Goal: Information Seeking & Learning: Learn about a topic

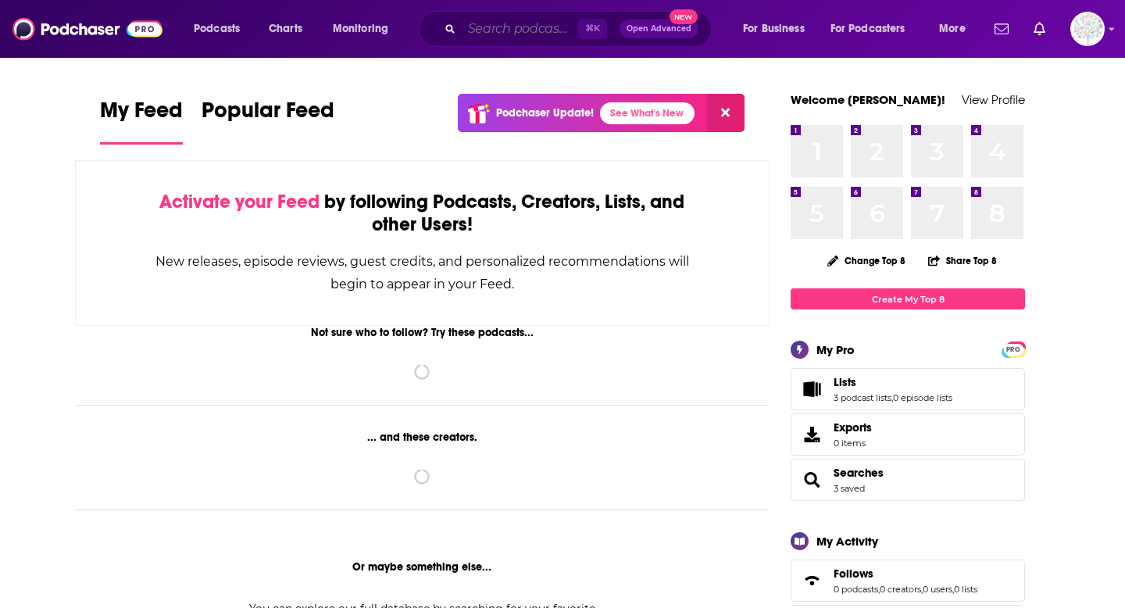
click at [477, 31] on input "Search podcasts, credits, & more..." at bounding box center [520, 28] width 116 height 25
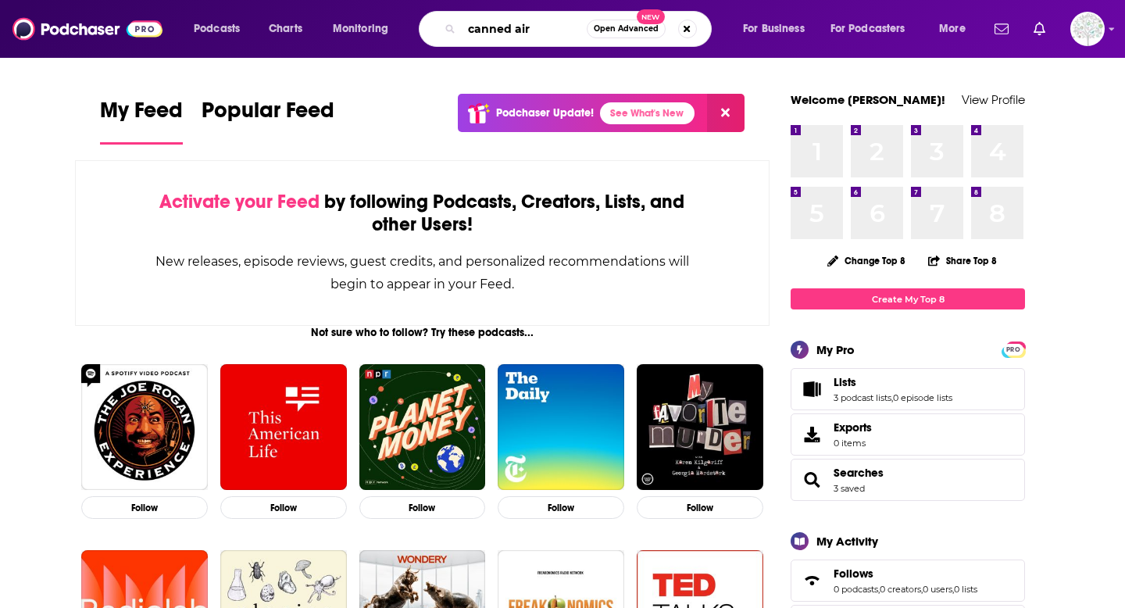
type input "canned air"
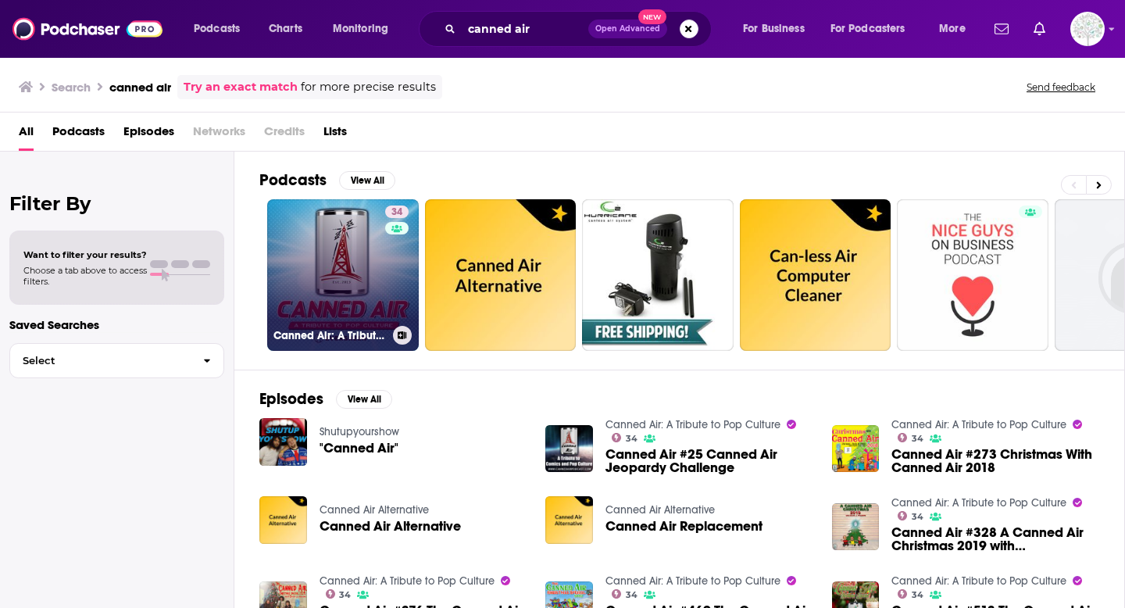
click at [310, 247] on link "34 Canned Air: A Tribute to Pop Culture" at bounding box center [343, 275] width 152 height 152
